Goal: Task Accomplishment & Management: Use online tool/utility

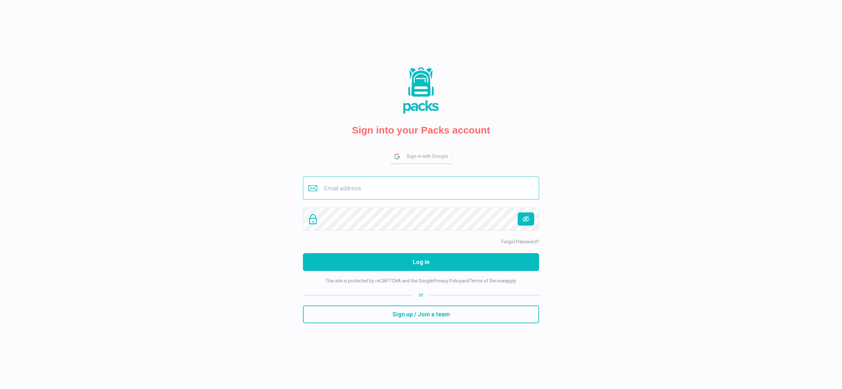
click at [337, 198] on input "email" at bounding box center [421, 188] width 236 height 23
type input "[PERSON_NAME][EMAIL_ADDRESS][DOMAIN_NAME]"
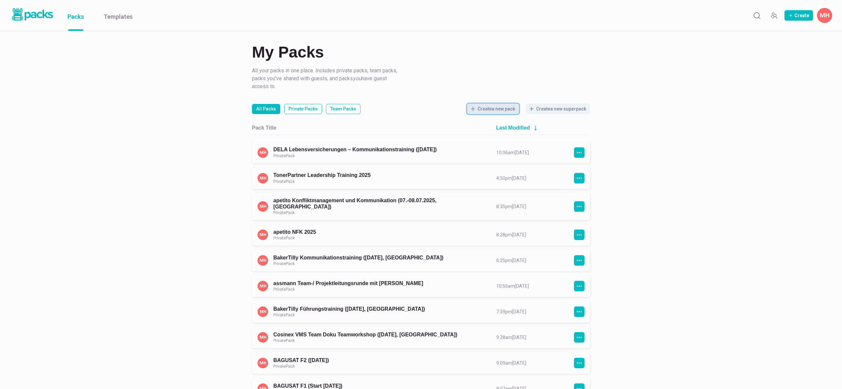
click at [496, 110] on button "Create a new pack" at bounding box center [493, 109] width 52 height 11
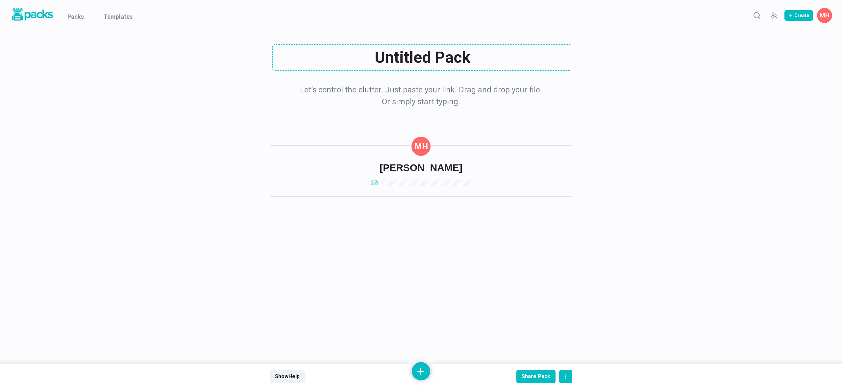
click at [459, 59] on div "Untitled Pack Untitled Pack" at bounding box center [421, 57] width 302 height 26
click at [459, 59] on textarea "Untitled Pack" at bounding box center [422, 57] width 300 height 26
click at [431, 65] on div "ELA - Kommunikation in ELA - Kommunikation in" at bounding box center [421, 57] width 302 height 26
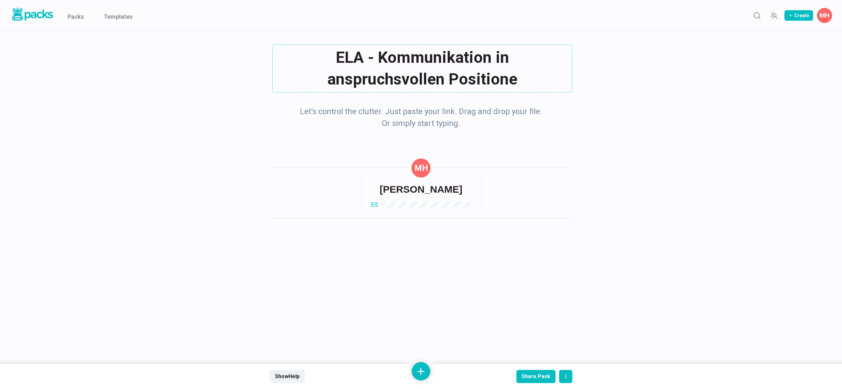
type textarea "ELA - Kommunikation in anspruchsvollen Positionen"
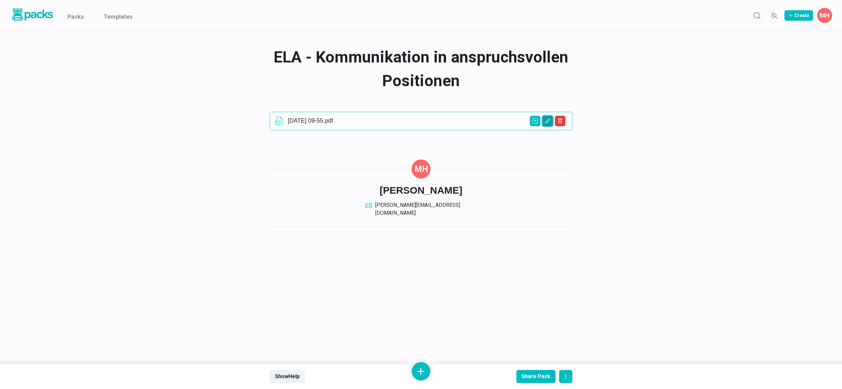
click at [545, 121] on icon "Edit asset" at bounding box center [547, 120] width 5 height 5
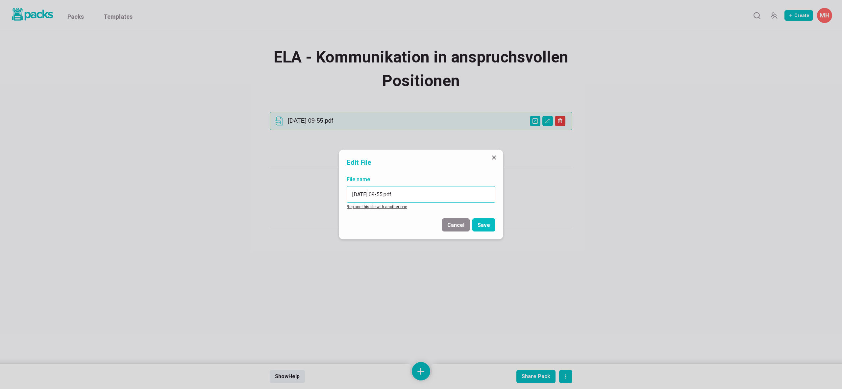
click at [358, 192] on input "2025-08-22 09-55.pdf" at bounding box center [420, 194] width 149 height 16
drag, startPoint x: 358, startPoint y: 192, endPoint x: 389, endPoint y: 191, distance: 30.9
click at [389, 191] on input "2025-08-22 09-55.pdf" at bounding box center [420, 194] width 149 height 16
type input "Fotos Flipcharts Pinnwände.pdf"
click at [482, 224] on button "Save" at bounding box center [483, 224] width 23 height 13
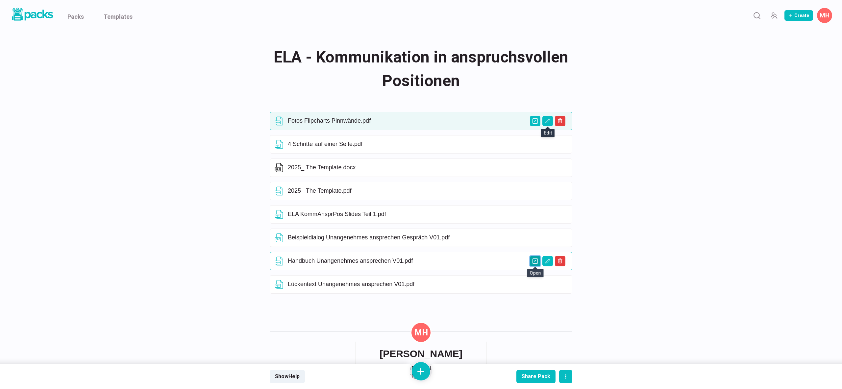
click at [535, 262] on icon "Open external link" at bounding box center [534, 260] width 5 height 5
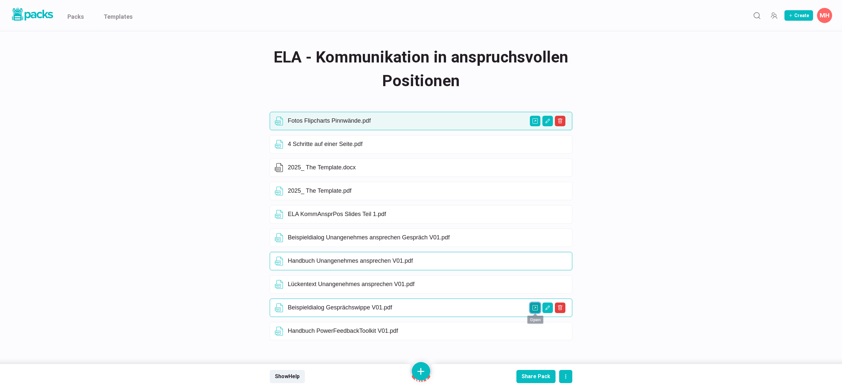
click at [536, 308] on icon "Open external link" at bounding box center [534, 307] width 5 height 5
click at [534, 331] on icon "Open external link" at bounding box center [534, 330] width 5 height 5
click at [560, 332] on icon "Delete asset" at bounding box center [560, 331] width 2 height 2
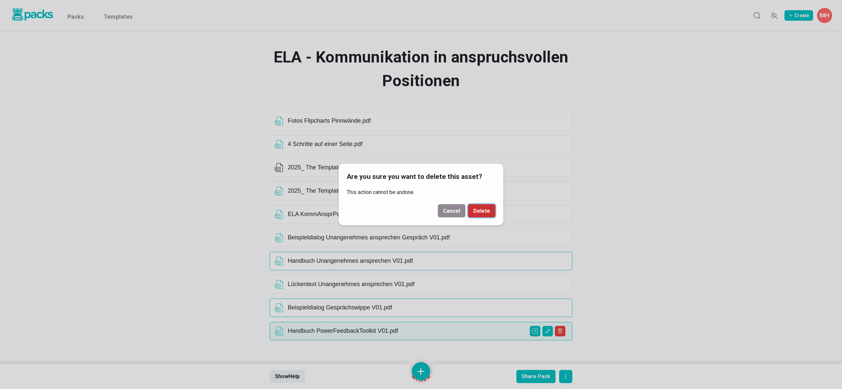
click at [483, 209] on button "Delete" at bounding box center [481, 210] width 27 height 13
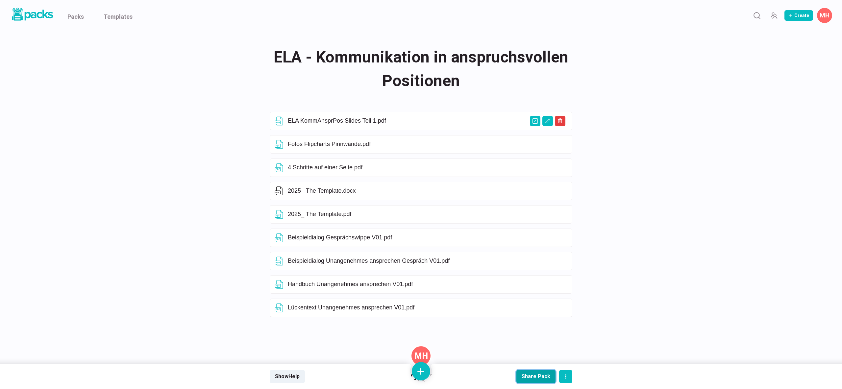
click at [538, 380] on button "Share Pack" at bounding box center [535, 376] width 39 height 13
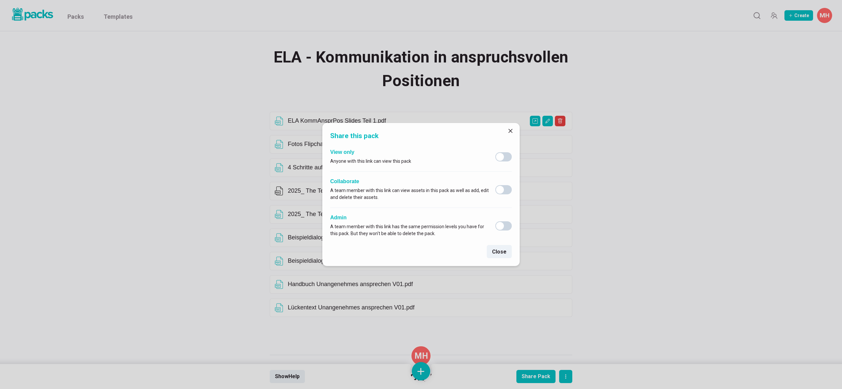
click at [500, 160] on span at bounding box center [500, 157] width 8 height 8
click at [495, 152] on input "checkbox" at bounding box center [495, 152] width 0 height 0
checkbox input "true"
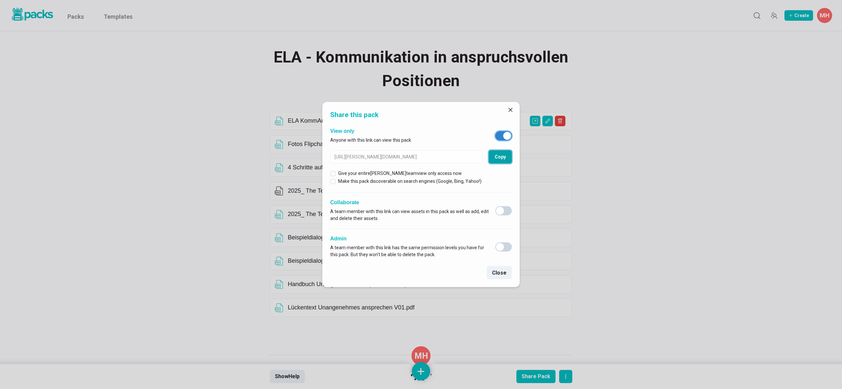
click at [501, 159] on button "Copy" at bounding box center [499, 156] width 23 height 13
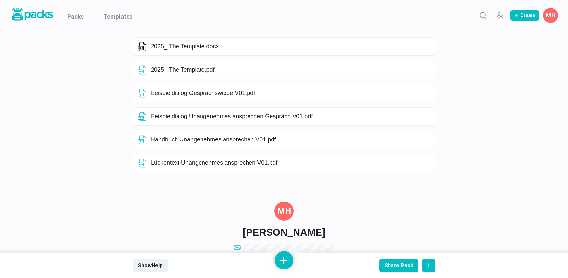
scroll to position [145, 0]
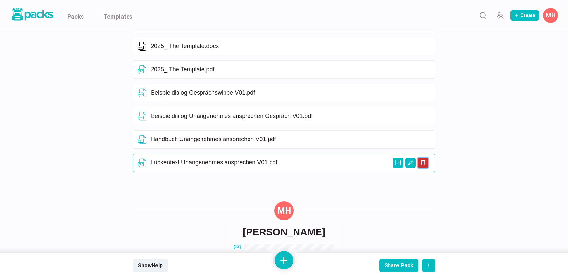
click at [420, 163] on icon "Delete asset" at bounding box center [422, 162] width 5 height 5
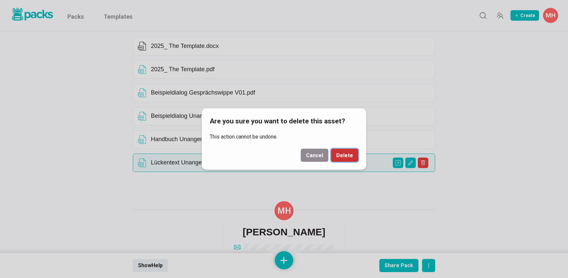
click at [340, 157] on button "Delete" at bounding box center [344, 155] width 27 height 13
